Goal: Task Accomplishment & Management: Use online tool/utility

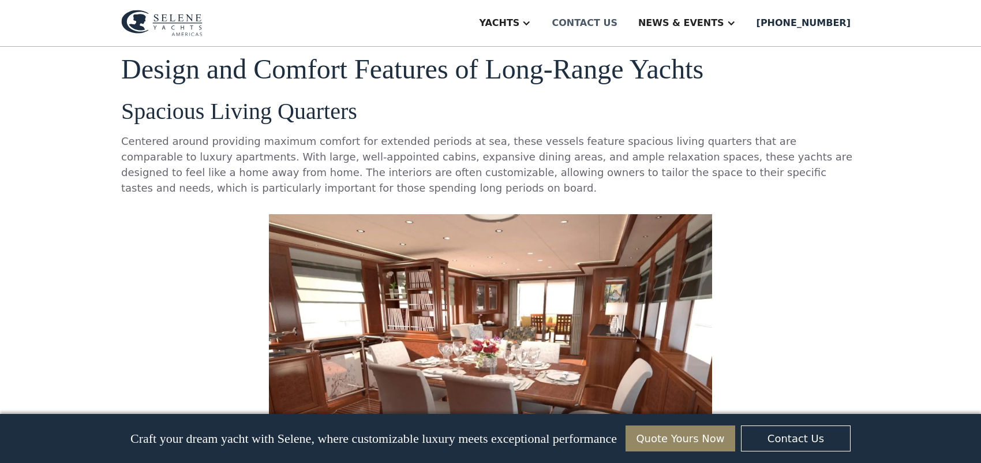
scroll to position [2385, 0]
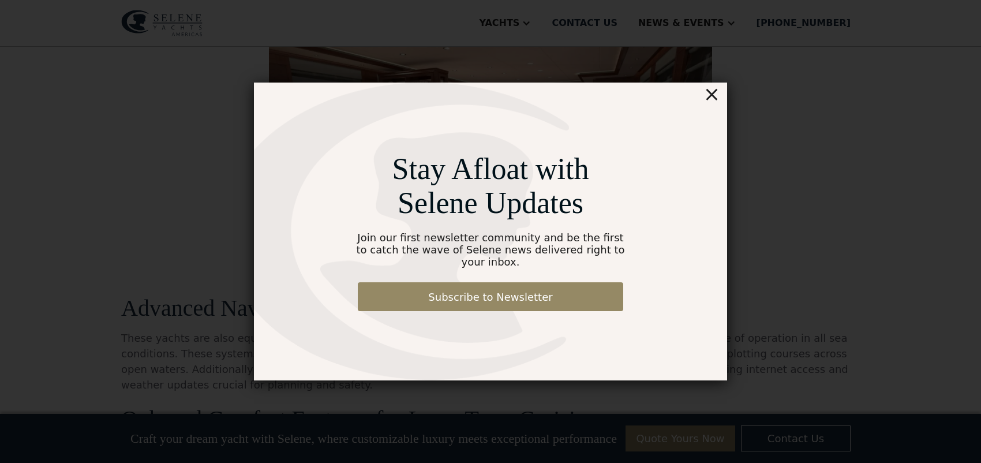
click at [707, 100] on div "×" at bounding box center [711, 94] width 17 height 23
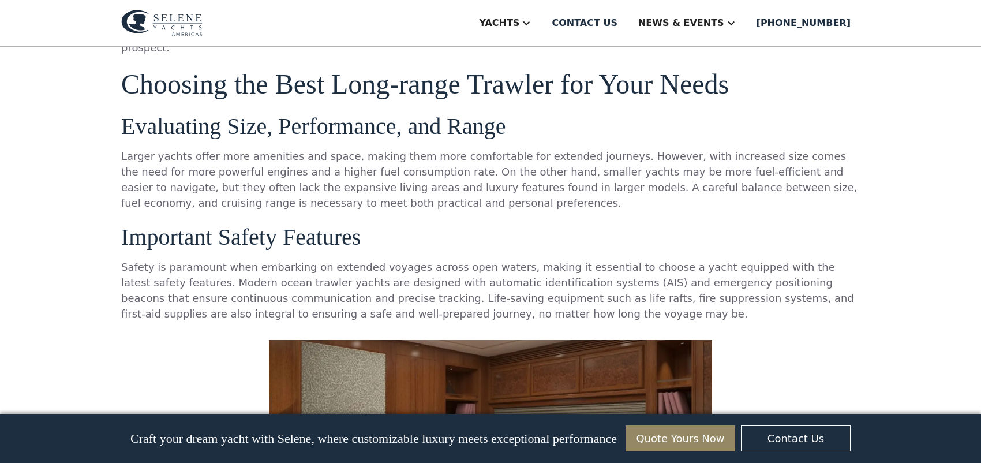
scroll to position [3539, 0]
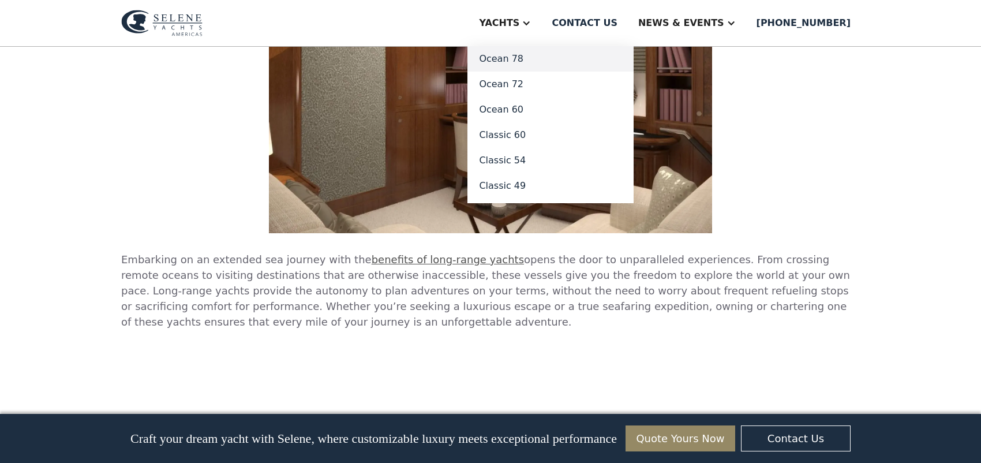
click at [578, 58] on link "Ocean 78" at bounding box center [550, 58] width 166 height 25
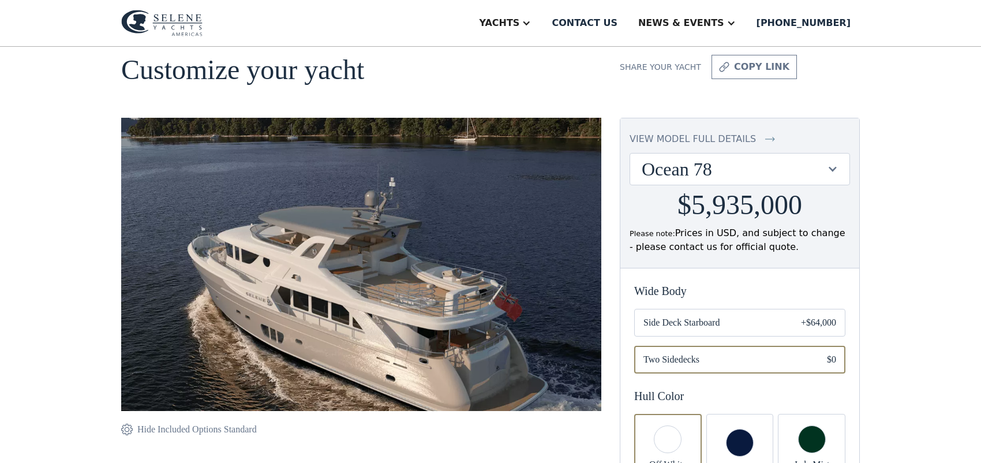
scroll to position [77, 0]
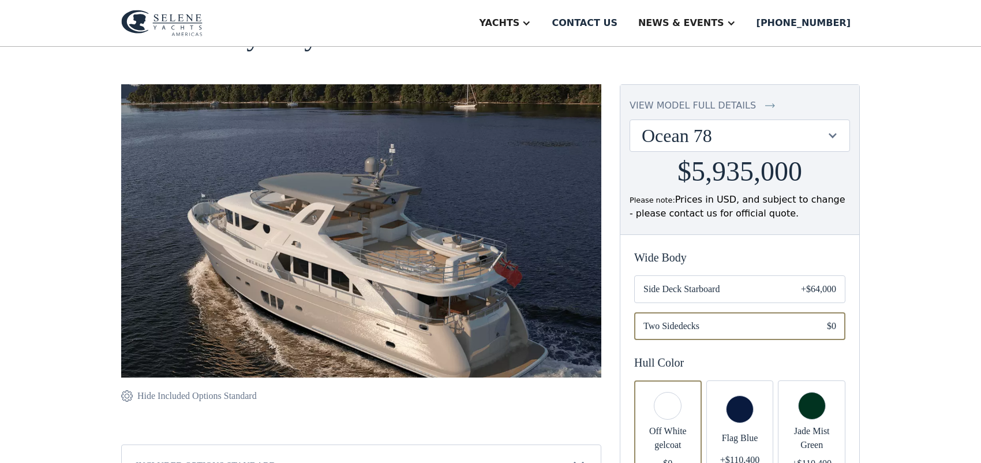
click at [740, 292] on span "Side Deck Starboard" at bounding box center [712, 289] width 139 height 14
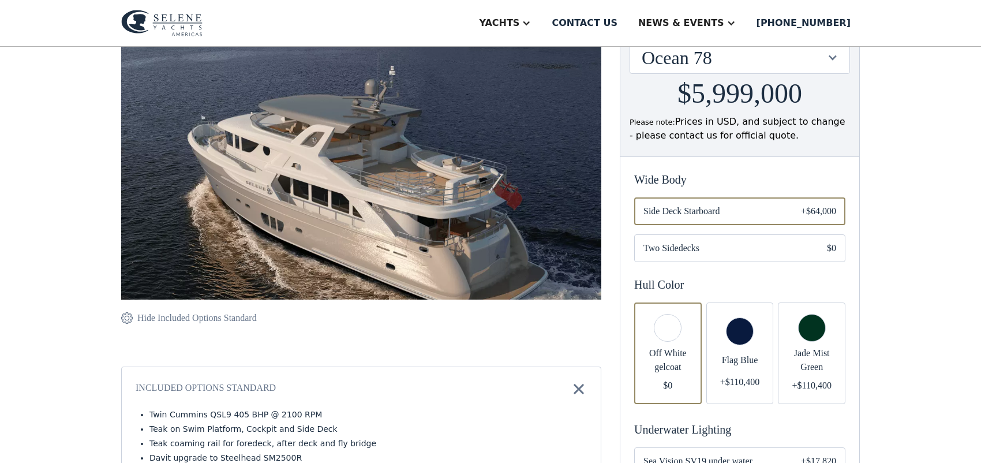
scroll to position [231, 0]
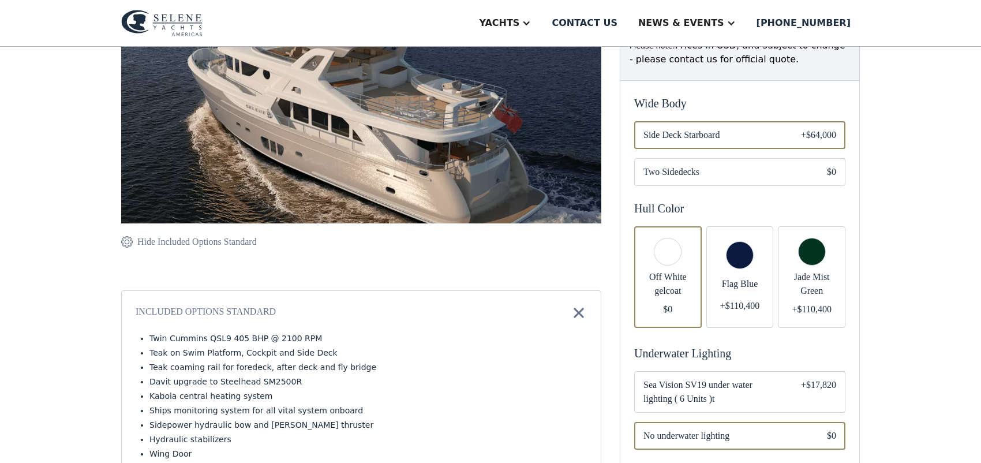
click at [744, 289] on span "Flag Blue" at bounding box center [740, 284] width 49 height 14
click at [738, 265] on div "Email Form" at bounding box center [740, 277] width 68 height 102
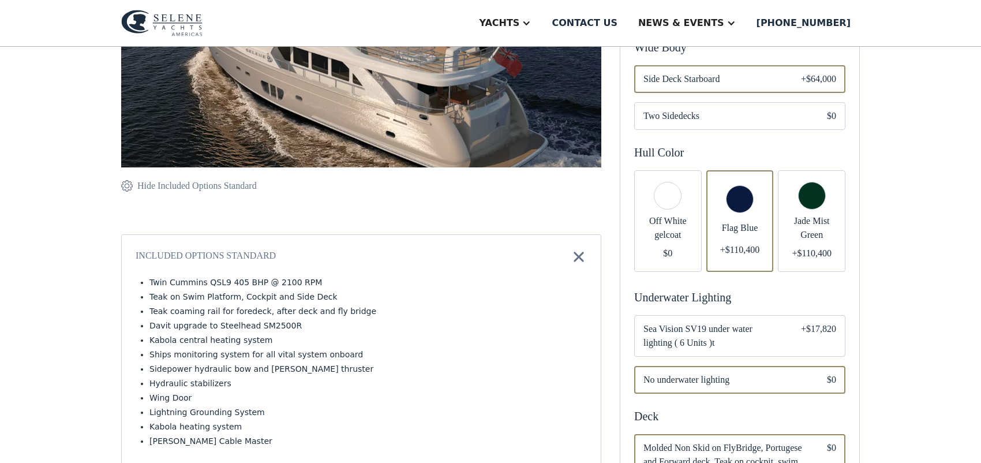
scroll to position [308, 0]
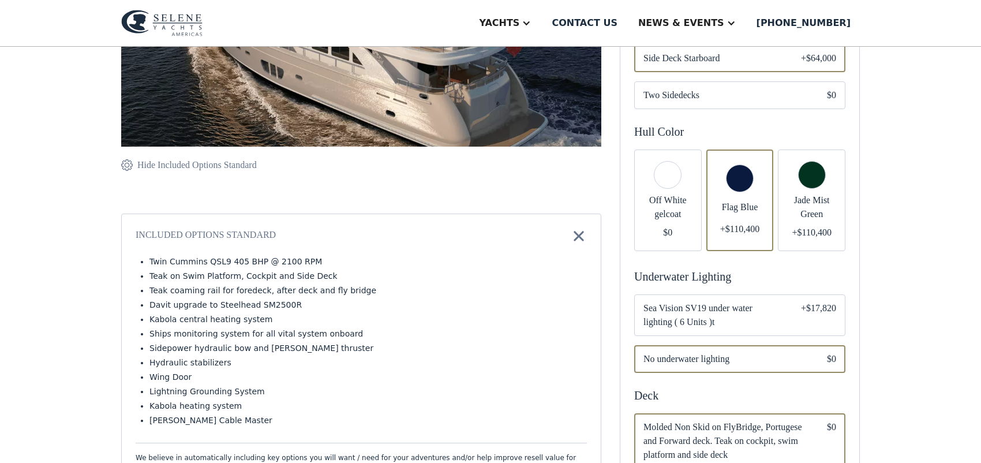
click at [767, 314] on span "Sea Vision SV19 under water lighting ( 6 Units )t" at bounding box center [712, 315] width 139 height 28
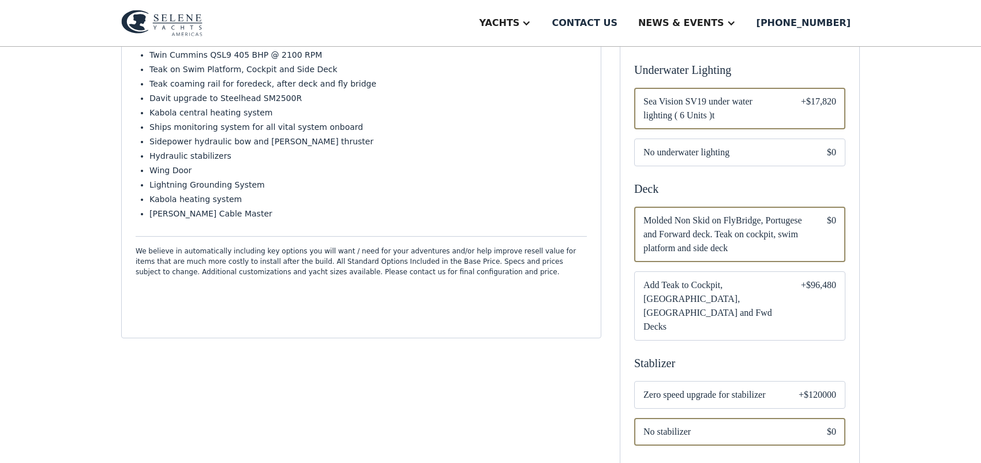
scroll to position [538, 0]
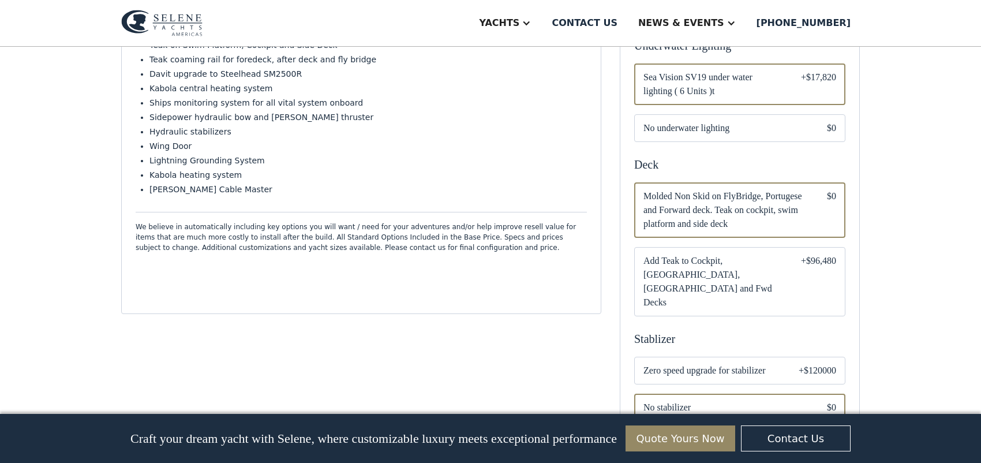
click at [716, 364] on span "Zero speed upgrade for stabilizer" at bounding box center [711, 371] width 137 height 14
